Goal: Task Accomplishment & Management: Use online tool/utility

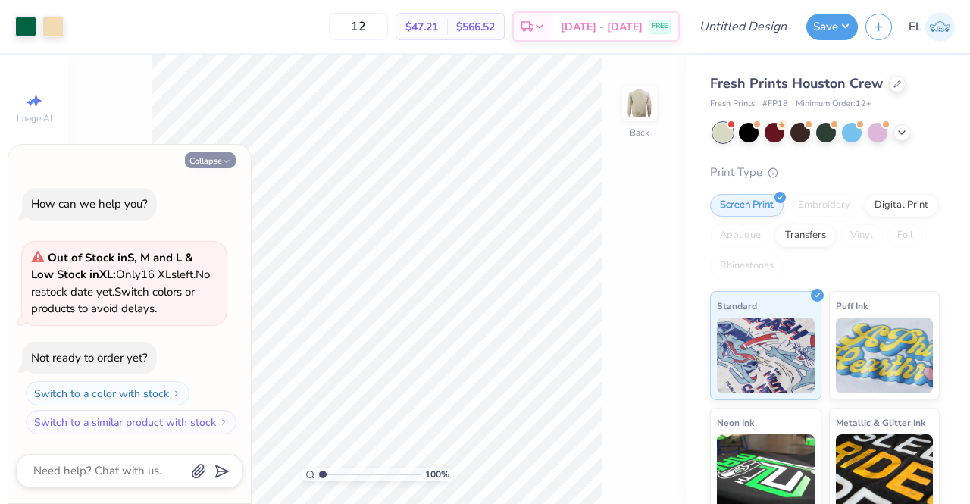
click at [222, 156] on button "Collapse" at bounding box center [210, 160] width 51 height 16
type textarea "x"
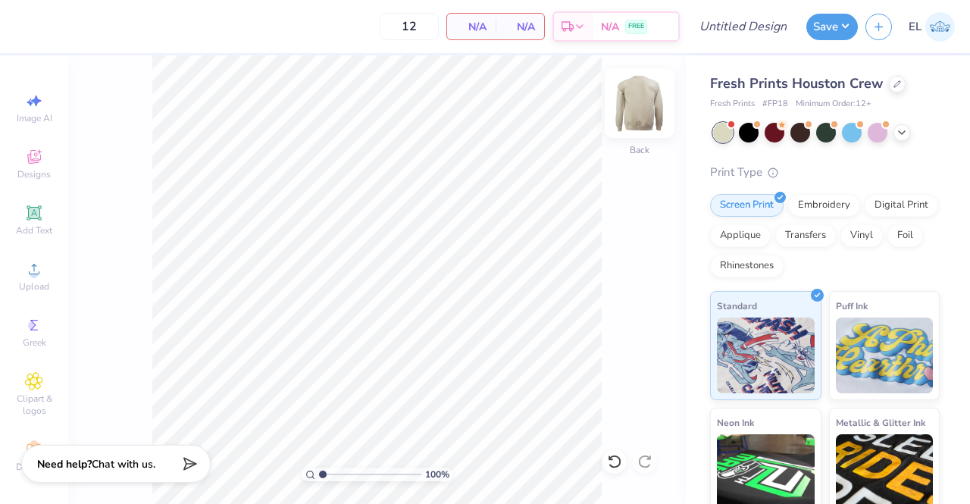
click at [654, 99] on img at bounding box center [639, 103] width 61 height 61
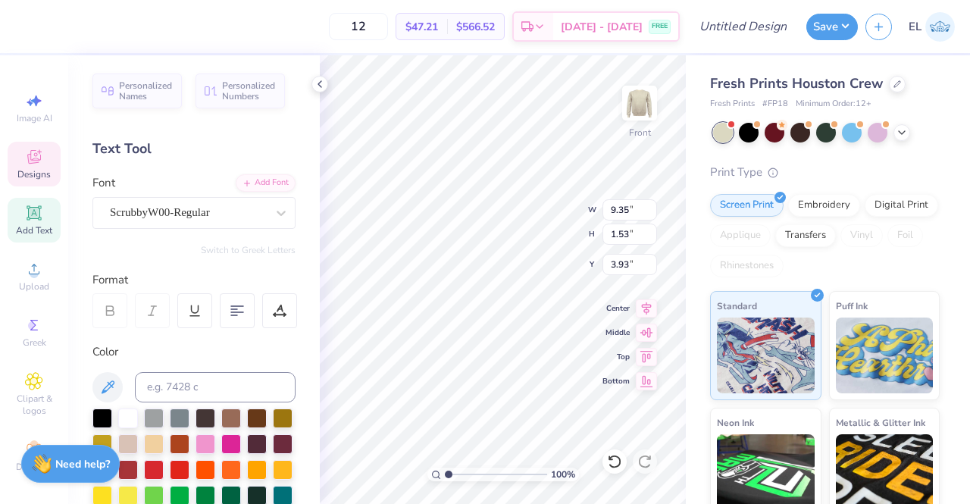
scroll to position [12, 2]
type textarea "[GEOGRAPHIC_DATA][US_STATE]"
type textarea "Club Rowing"
type input "0.39"
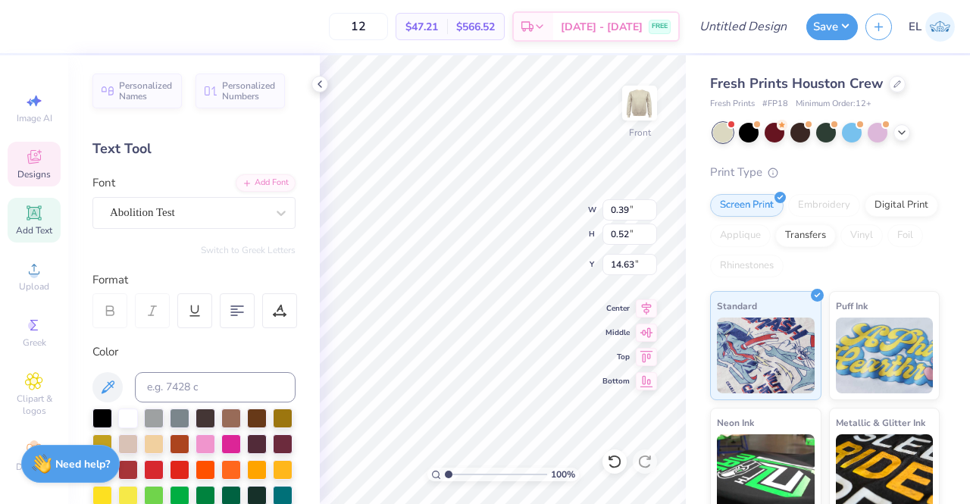
type input "0.52"
type input "14.63"
type textarea "25"
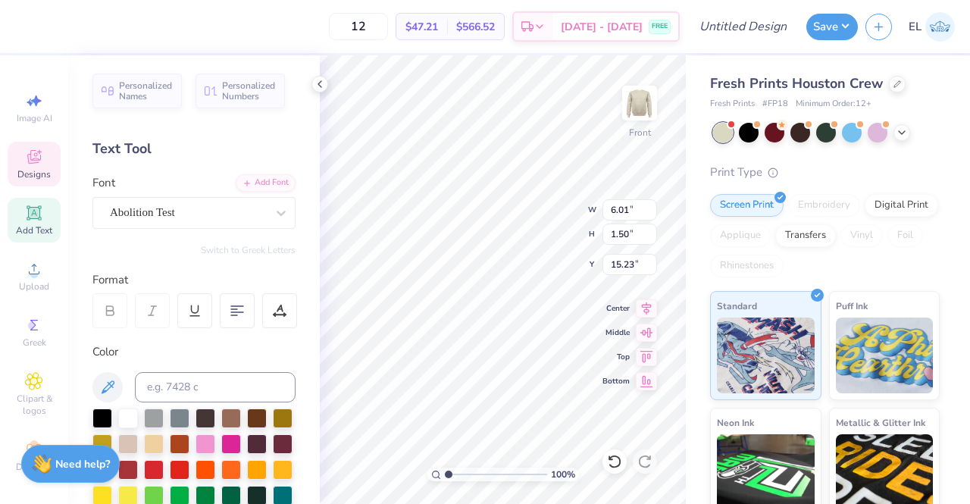
type textarea "Go Gators"
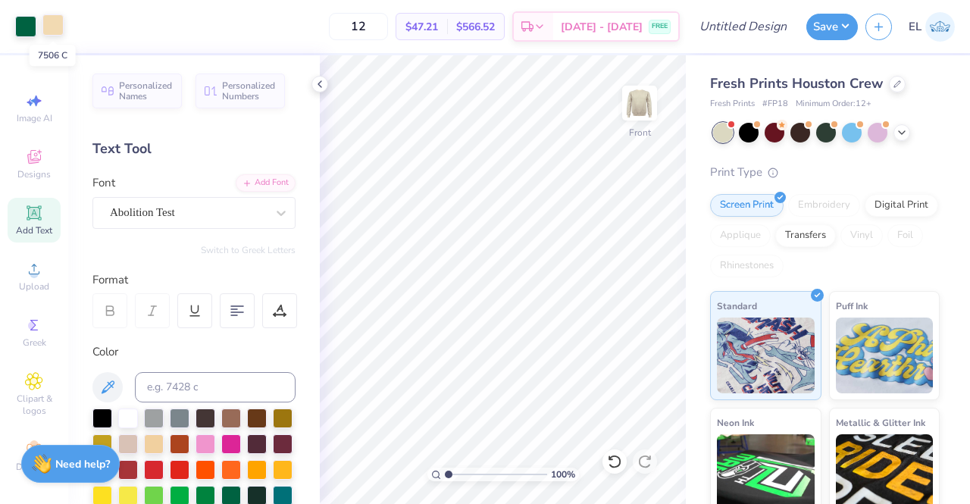
click at [55, 26] on div at bounding box center [52, 24] width 21 height 21
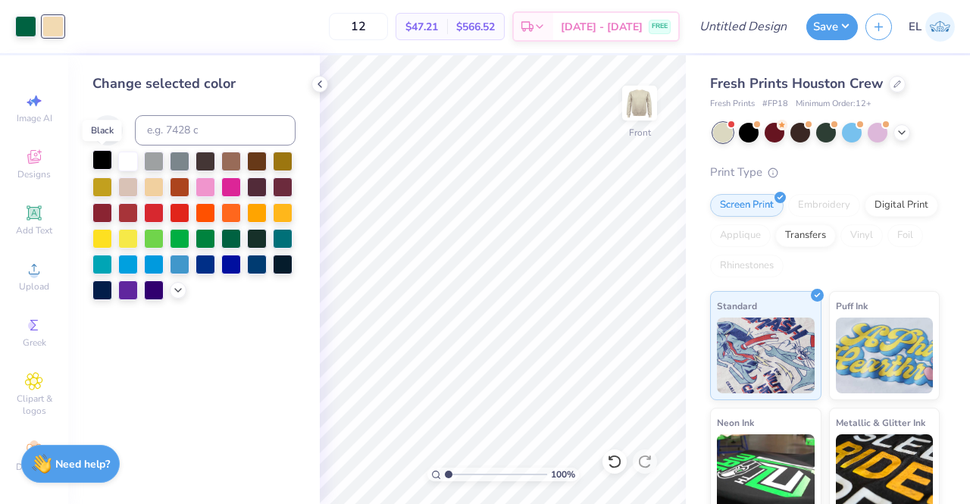
click at [103, 158] on div at bounding box center [102, 160] width 20 height 20
click at [24, 28] on div at bounding box center [25, 24] width 21 height 21
click at [224, 139] on input at bounding box center [215, 130] width 161 height 30
type input "287"
click at [55, 29] on div at bounding box center [52, 24] width 21 height 21
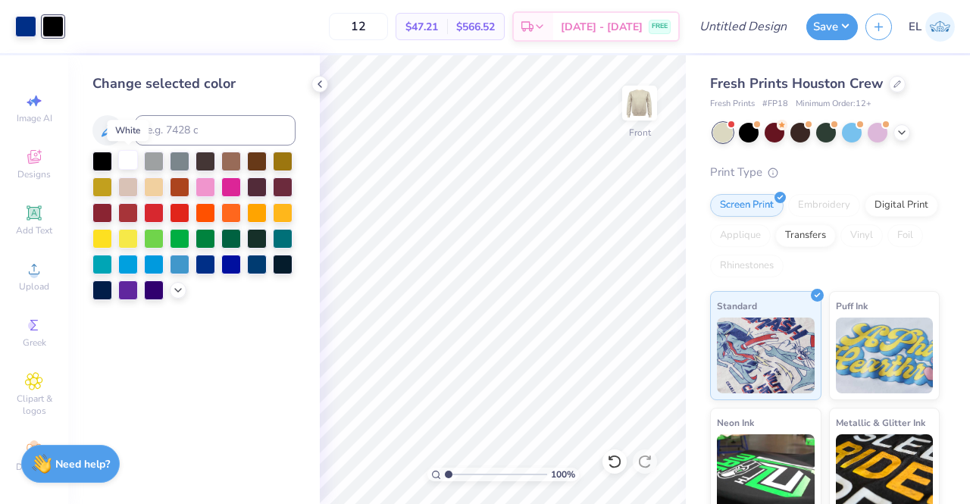
click at [126, 158] on div at bounding box center [128, 160] width 20 height 20
click at [320, 80] on icon at bounding box center [320, 84] width 12 height 12
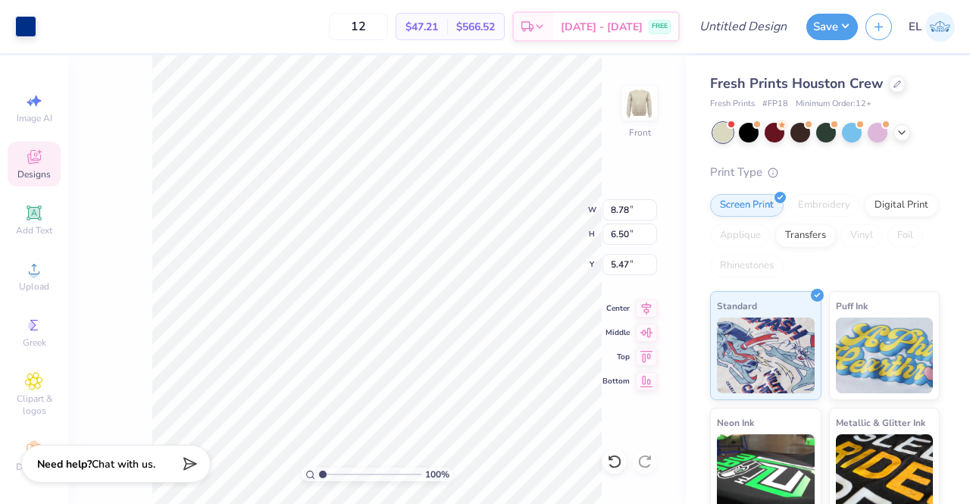
click at [551, 201] on div "100 % Front W 8.78 8.78 " H 6.50 6.50 " Y 5.47 5.47 " Center Middle Top Bottom" at bounding box center [376, 279] width 617 height 448
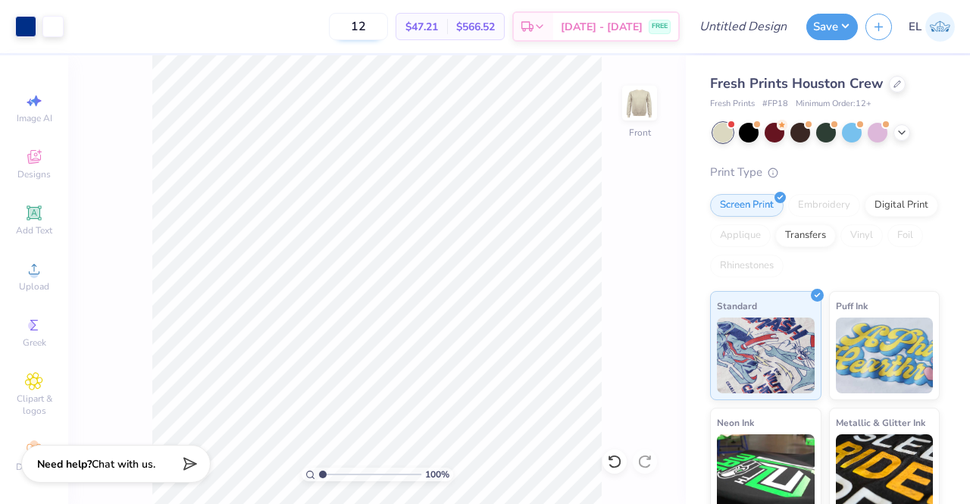
drag, startPoint x: 404, startPoint y: 28, endPoint x: 373, endPoint y: 27, distance: 31.8
click at [373, 27] on input "12" at bounding box center [358, 26] width 59 height 27
type input "3"
type input "4"
type input "3"
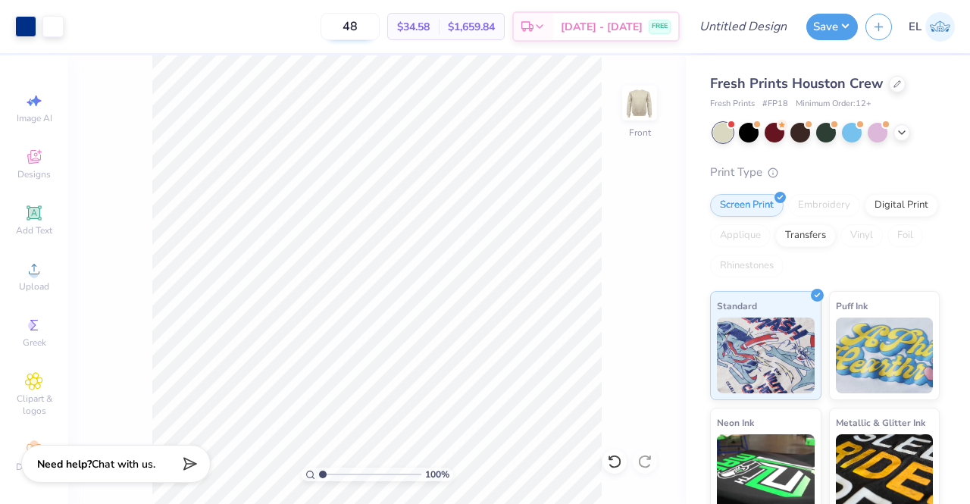
type input "4"
click at [264, 47] on div "– – Per Item – – Total Est. Delivery N/A FREE" at bounding box center [375, 26] width 608 height 53
